Goal: Information Seeking & Learning: Learn about a topic

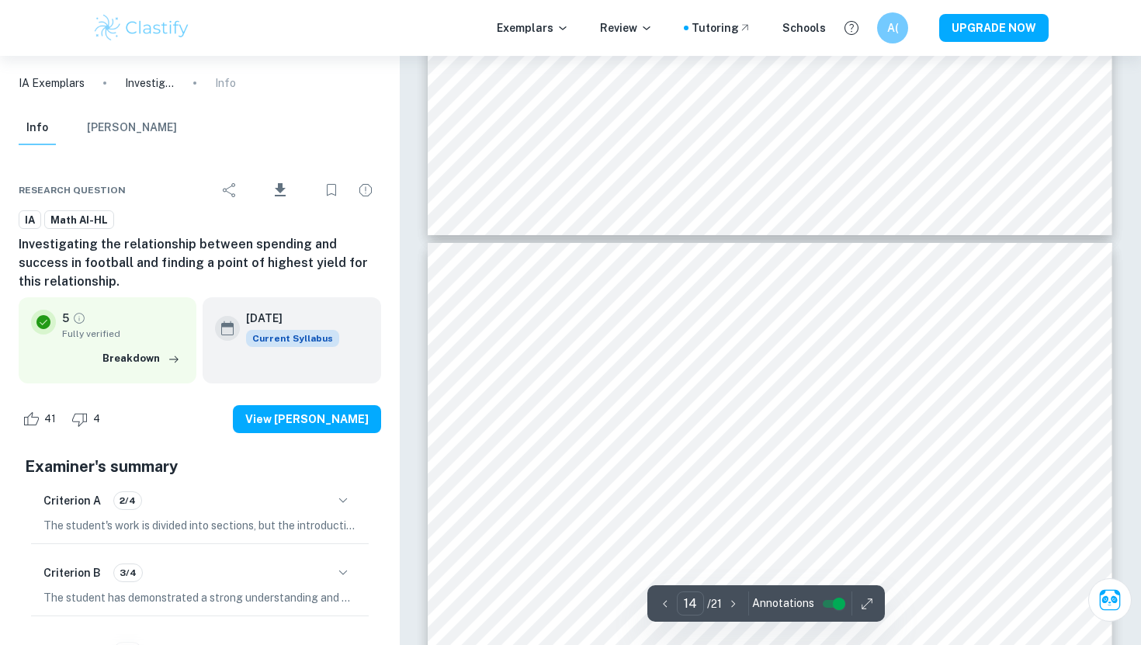
type input "13"
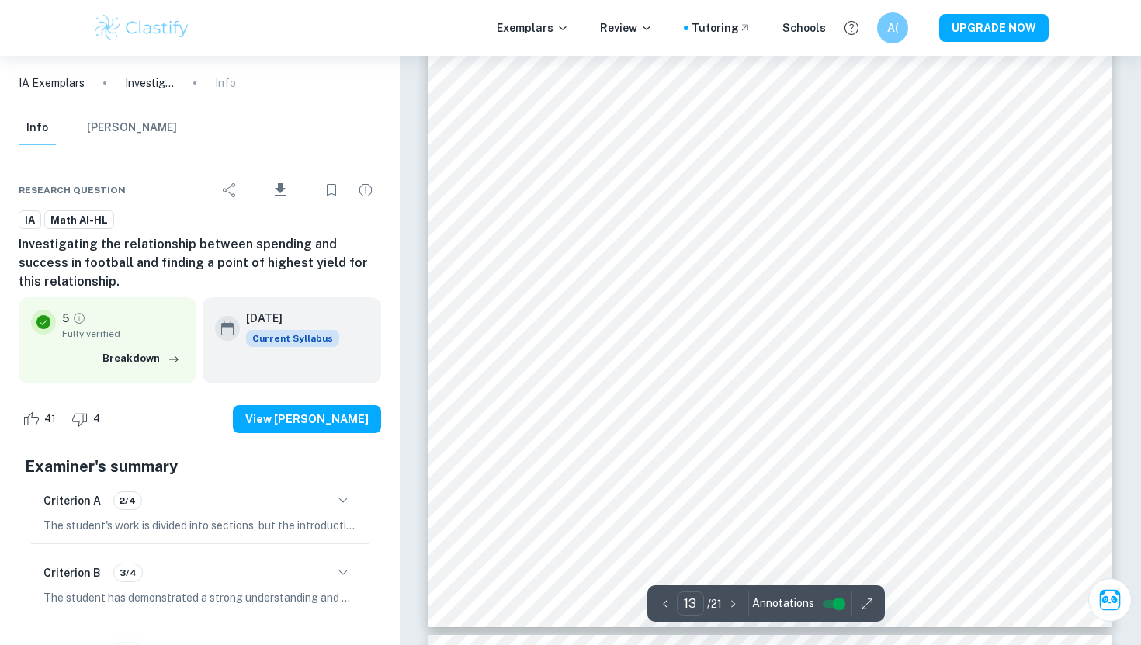
scroll to position [12523, 0]
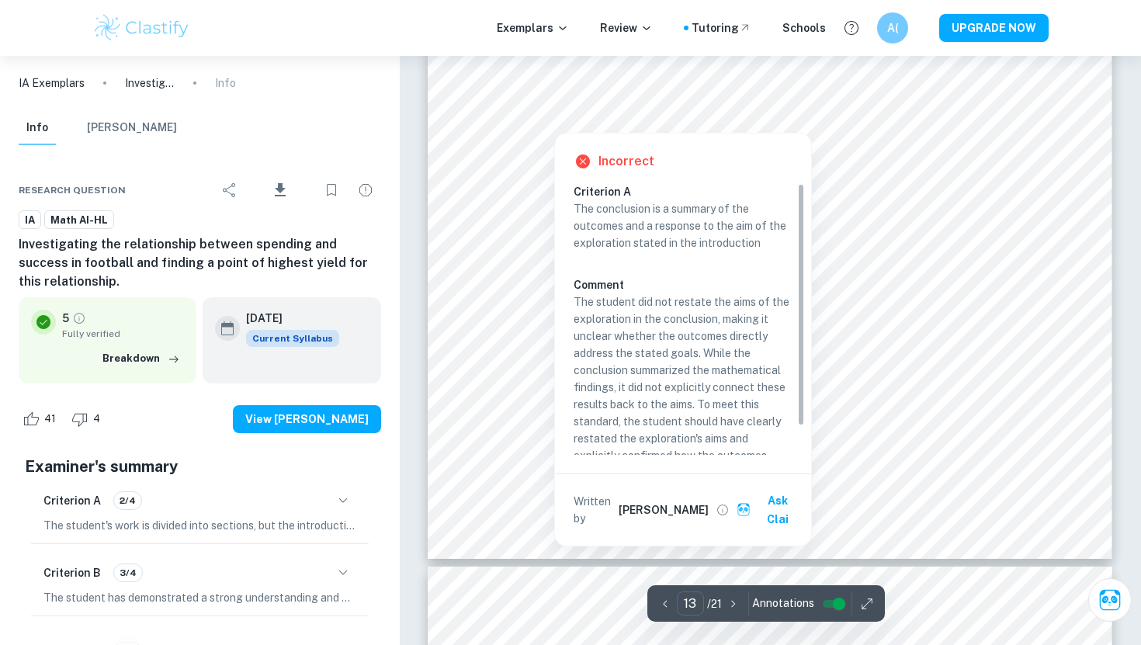
click at [557, 98] on div at bounding box center [590, 101] width 109 height 26
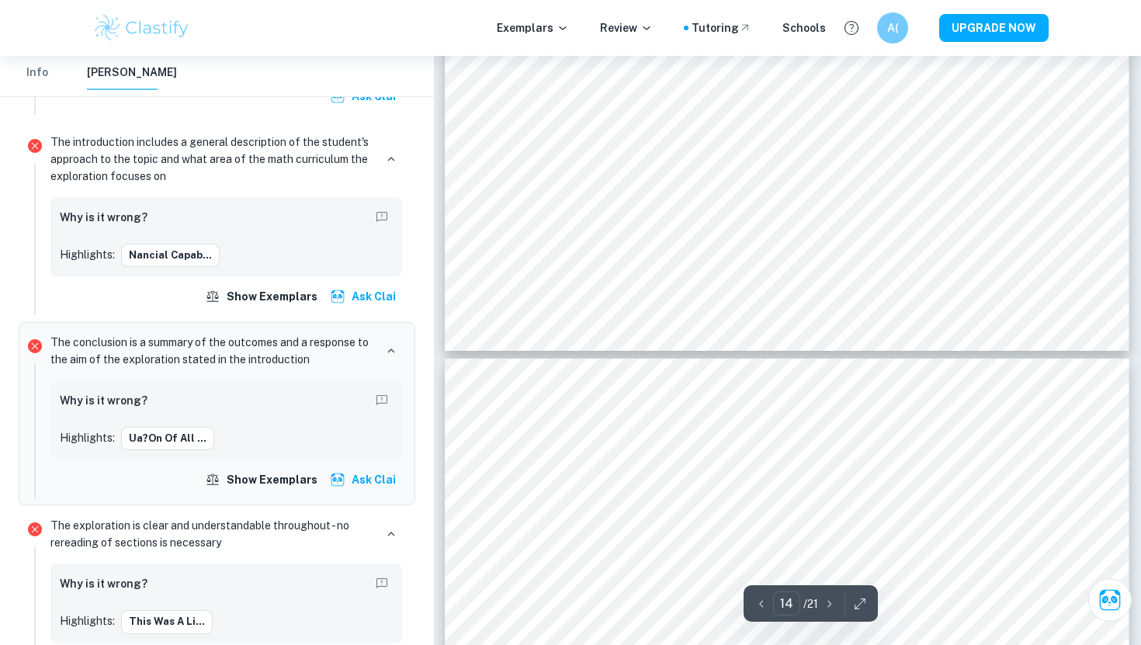
scroll to position [12591, 0]
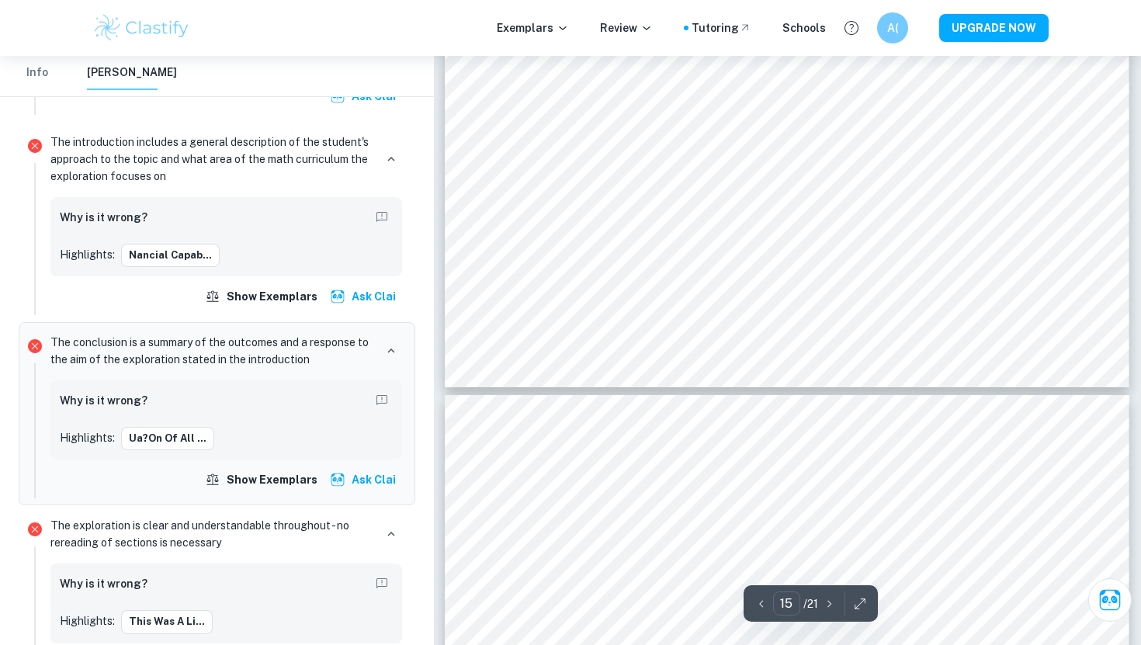
type input "16"
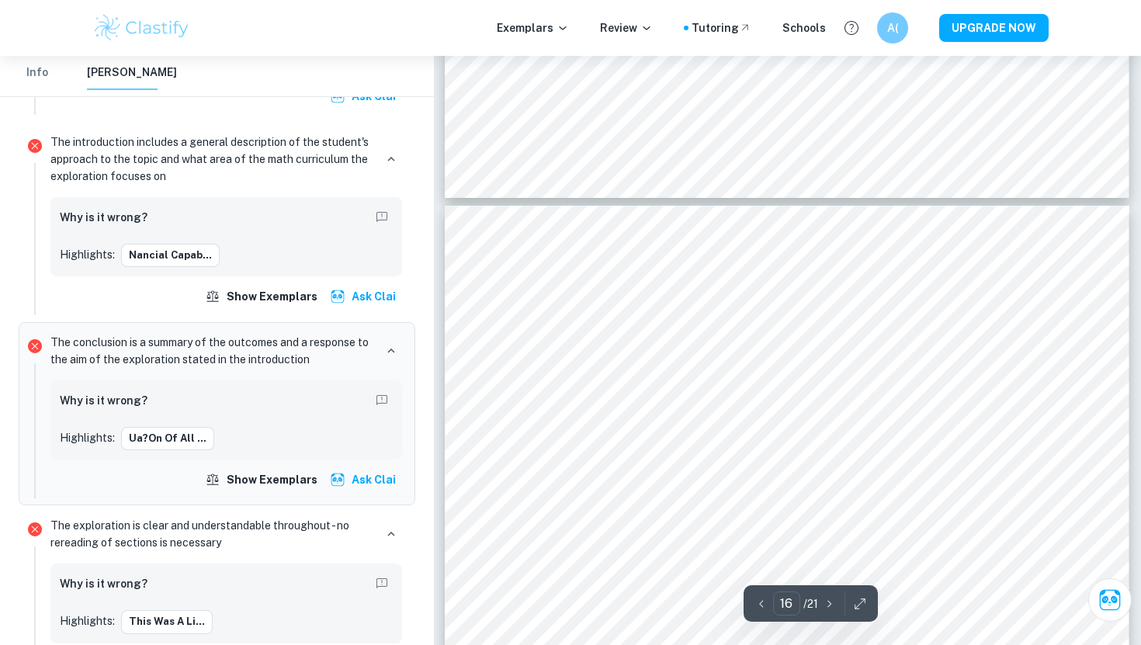
scroll to position [14643, 0]
